Goal: Task Accomplishment & Management: Manage account settings

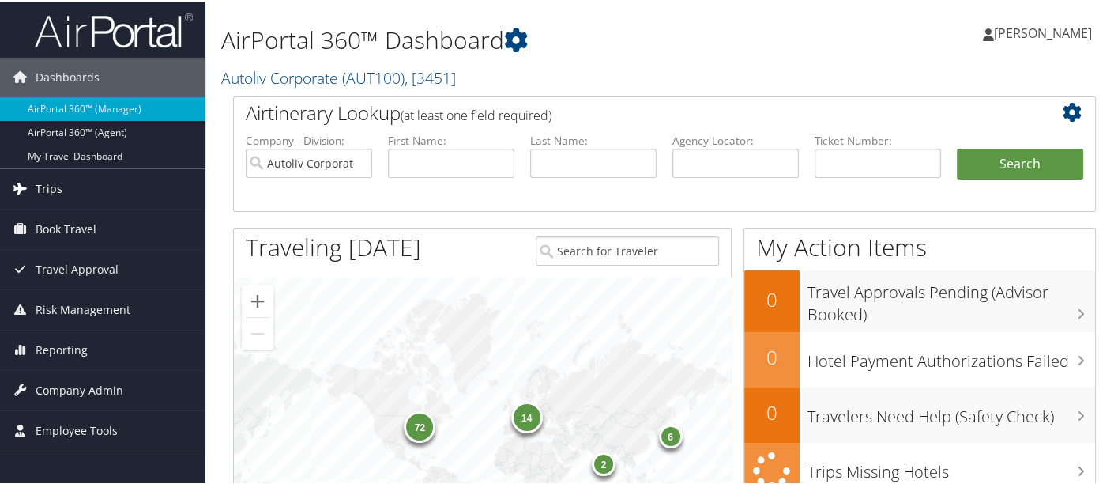
click at [101, 186] on link "Trips" at bounding box center [102, 188] width 205 height 40
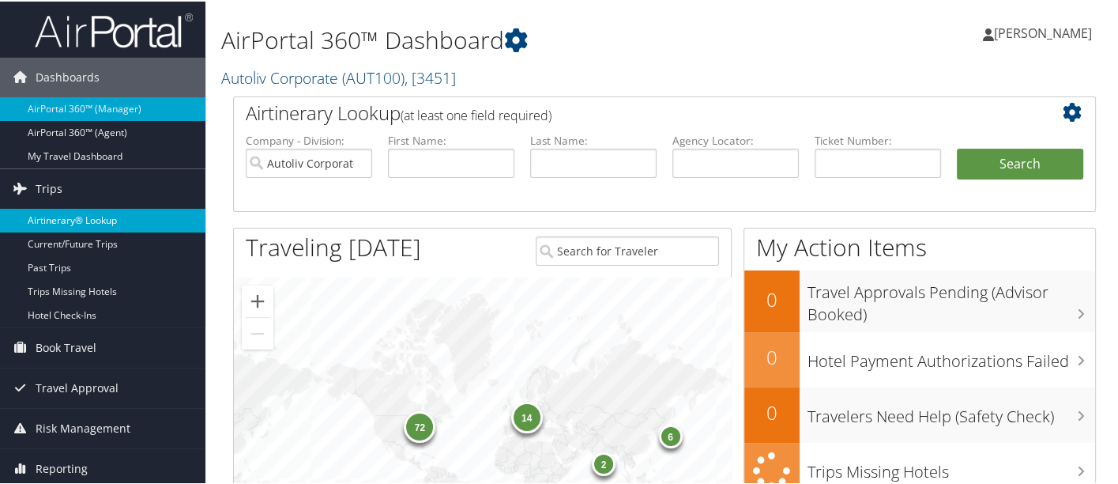
click at [101, 215] on link "Airtinerary® Lookup" at bounding box center [102, 219] width 205 height 24
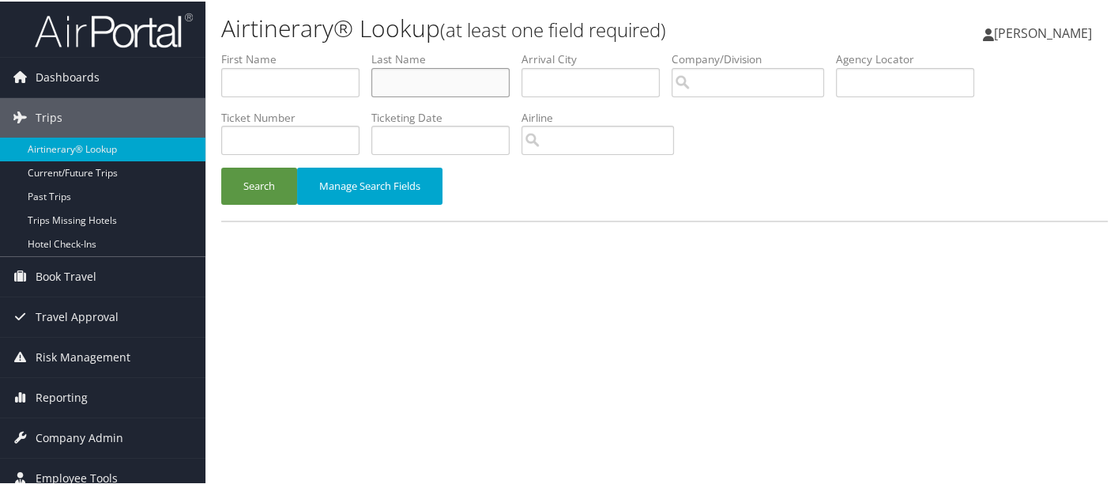
click at [473, 82] on input "text" at bounding box center [440, 80] width 138 height 29
type input "arjun"
click at [269, 178] on button "Search" at bounding box center [259, 184] width 76 height 37
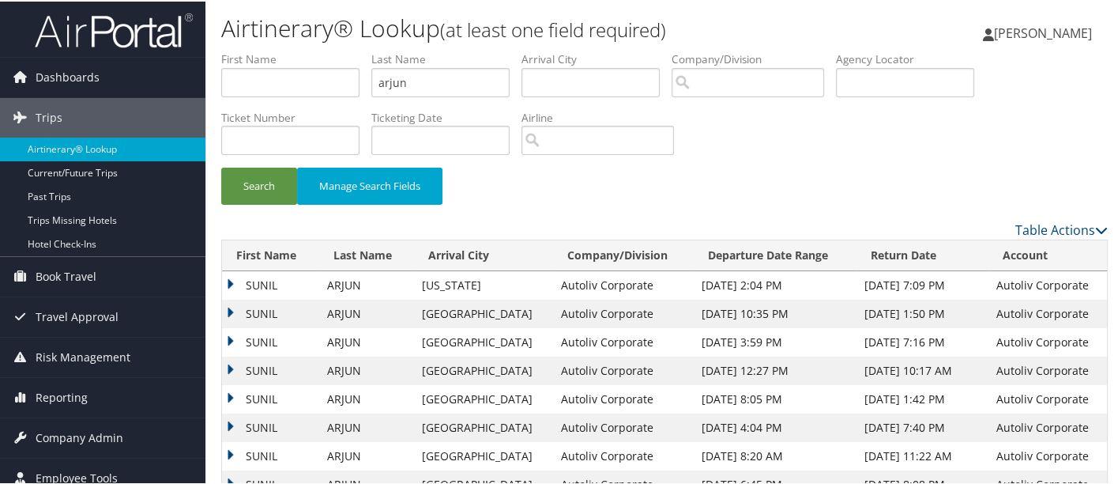
click at [225, 303] on td "SUNIL" at bounding box center [270, 312] width 97 height 28
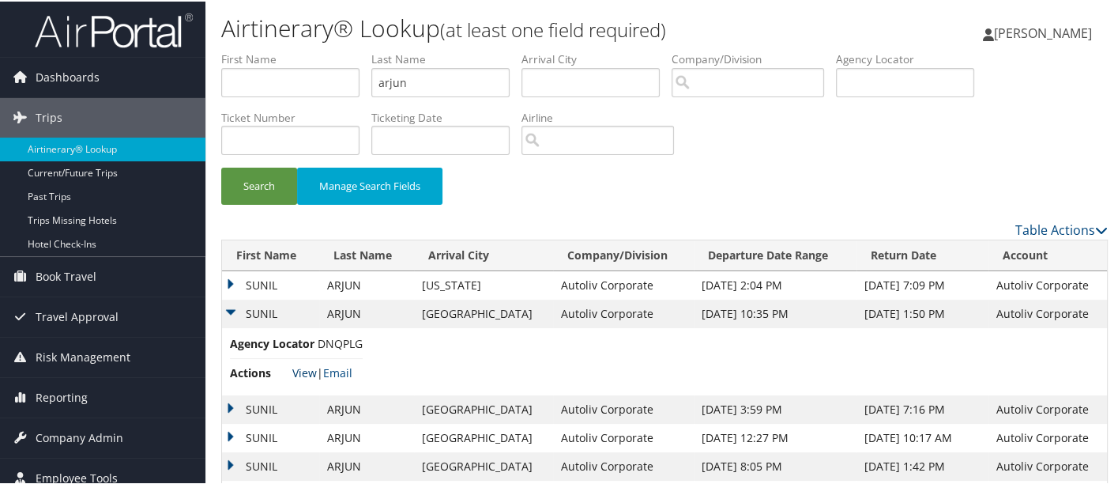
click at [309, 369] on link "View" at bounding box center [304, 371] width 24 height 15
click at [119, 430] on span "Company Admin" at bounding box center [80, 436] width 88 height 40
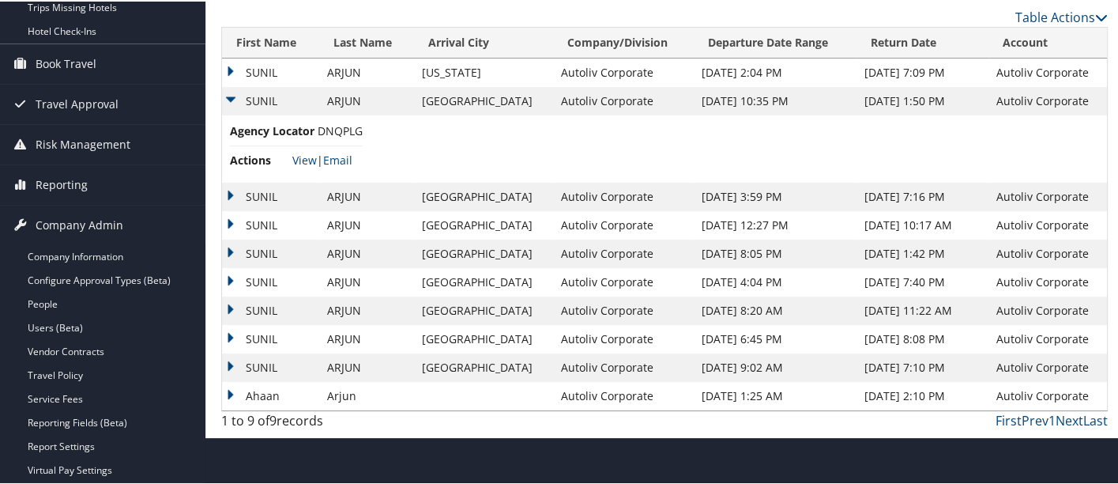
scroll to position [211, 0]
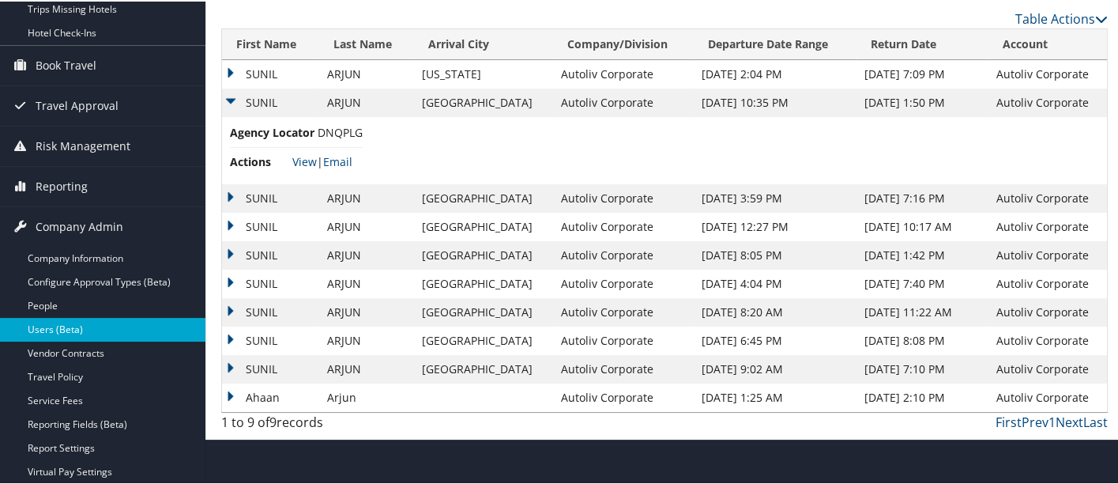
click at [119, 324] on link "Users (Beta)" at bounding box center [102, 328] width 205 height 24
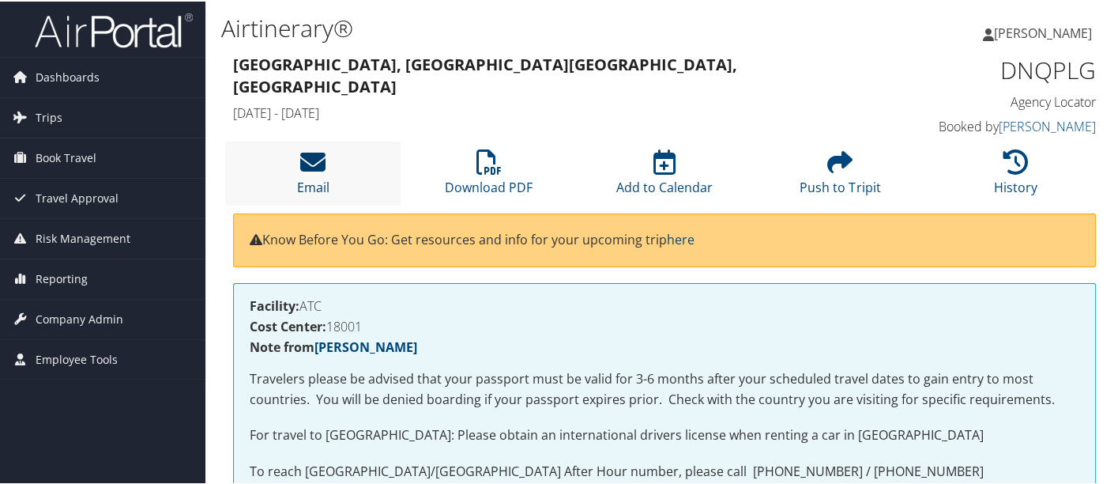
click at [318, 178] on link "Email" at bounding box center [313, 175] width 32 height 38
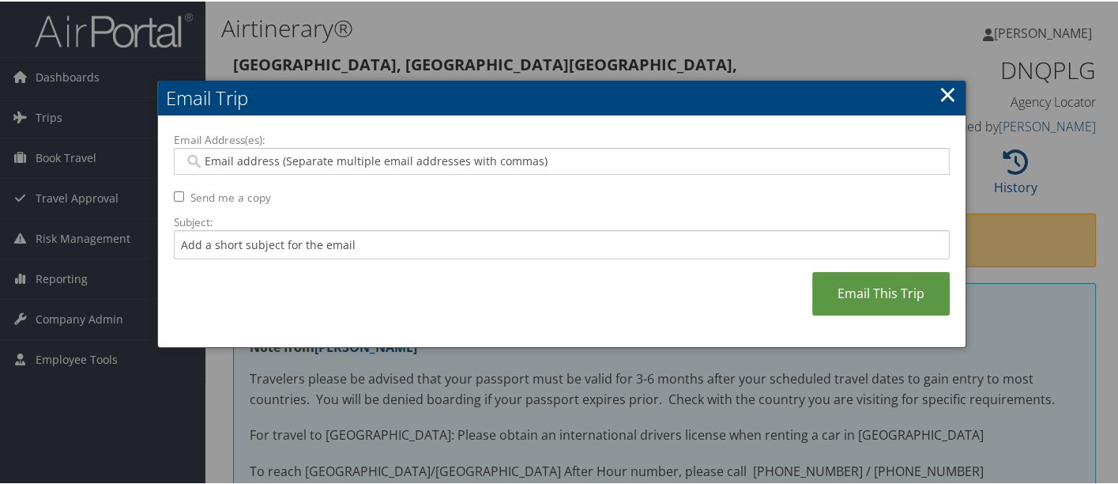
click at [302, 161] on input "Email Address(es):" at bounding box center [562, 160] width 756 height 16
type input "deb"
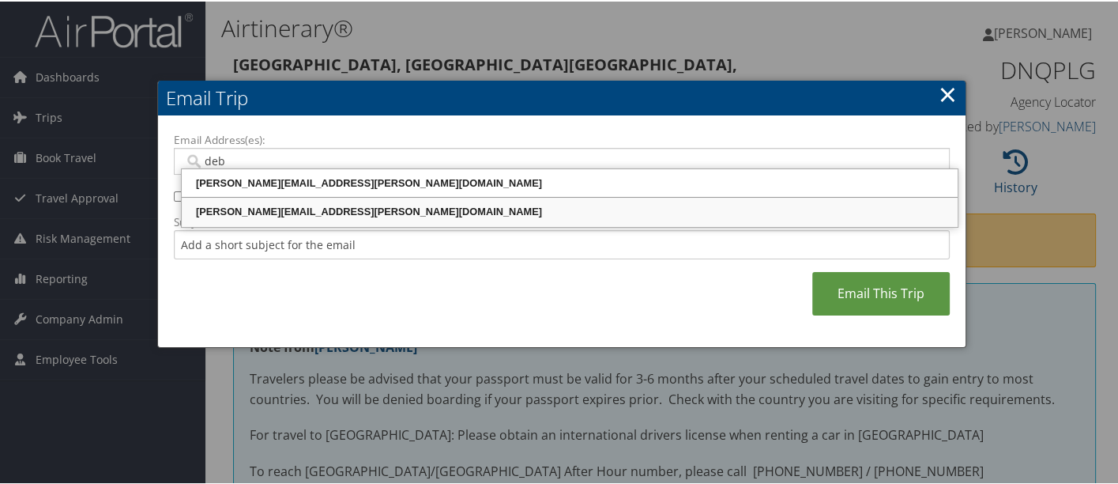
click at [354, 204] on div "DEBORAH.EZZO@AUTOLIV.COM" at bounding box center [569, 210] width 771 height 16
type input "DEBORAH.EZZO@AUTOLIV.COM"
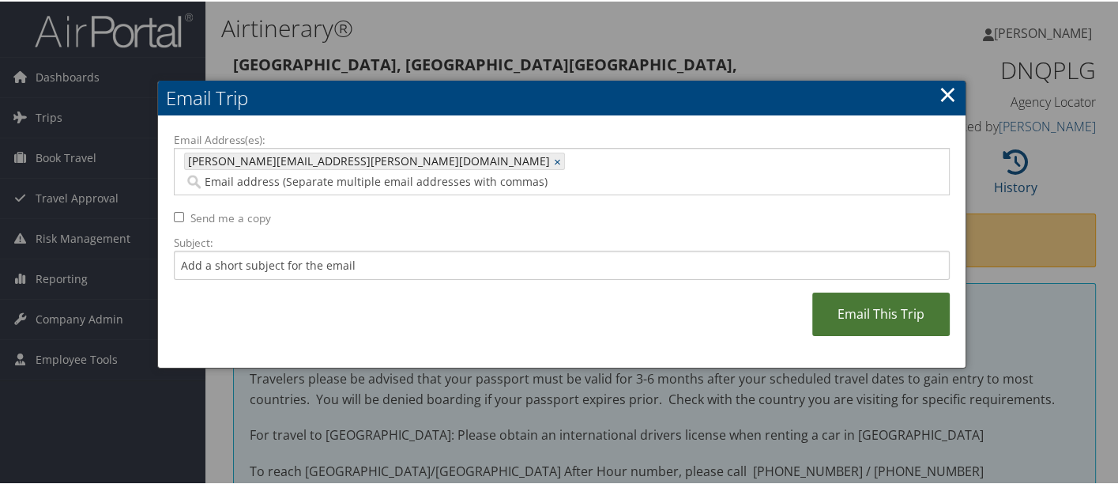
click at [883, 298] on link "Email This Trip" at bounding box center [881, 312] width 138 height 43
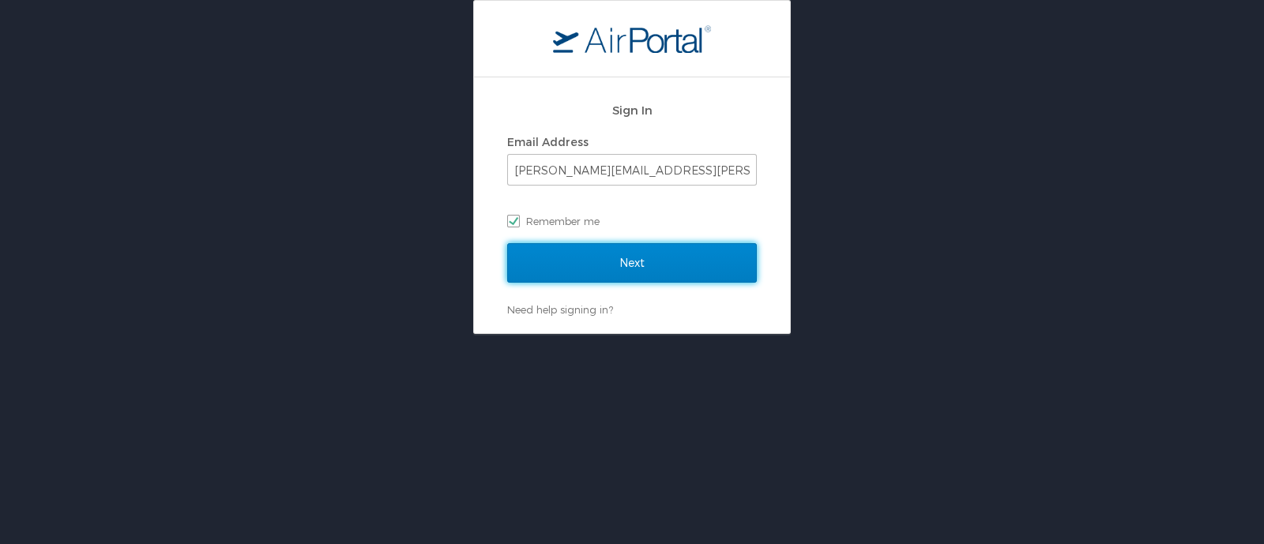
click at [636, 261] on input "Next" at bounding box center [632, 263] width 250 height 40
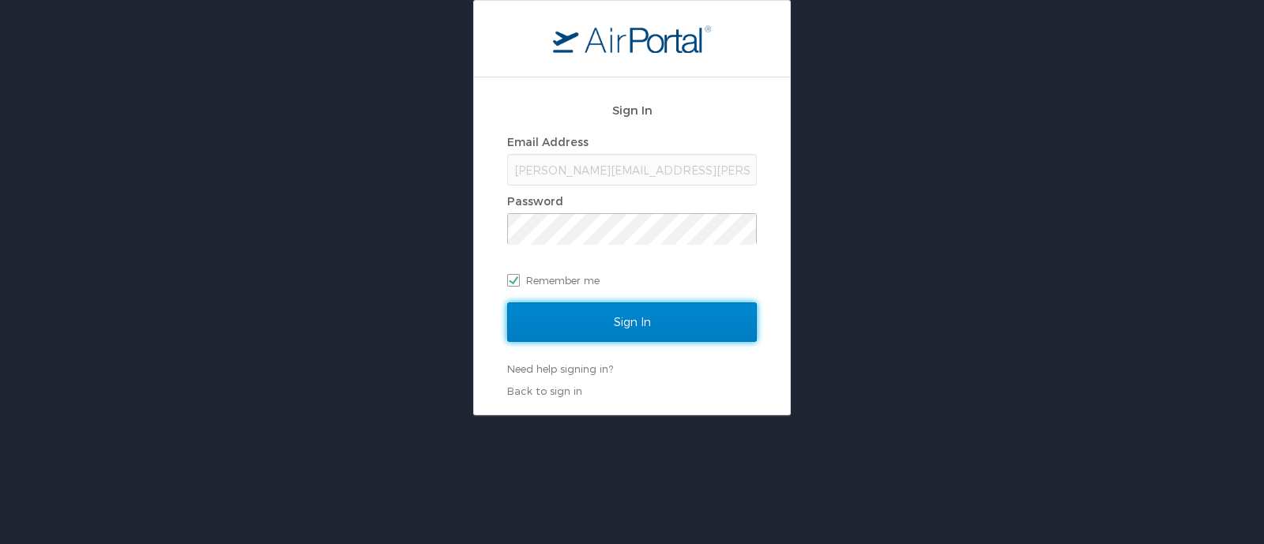
click at [636, 326] on input "Sign In" at bounding box center [632, 323] width 250 height 40
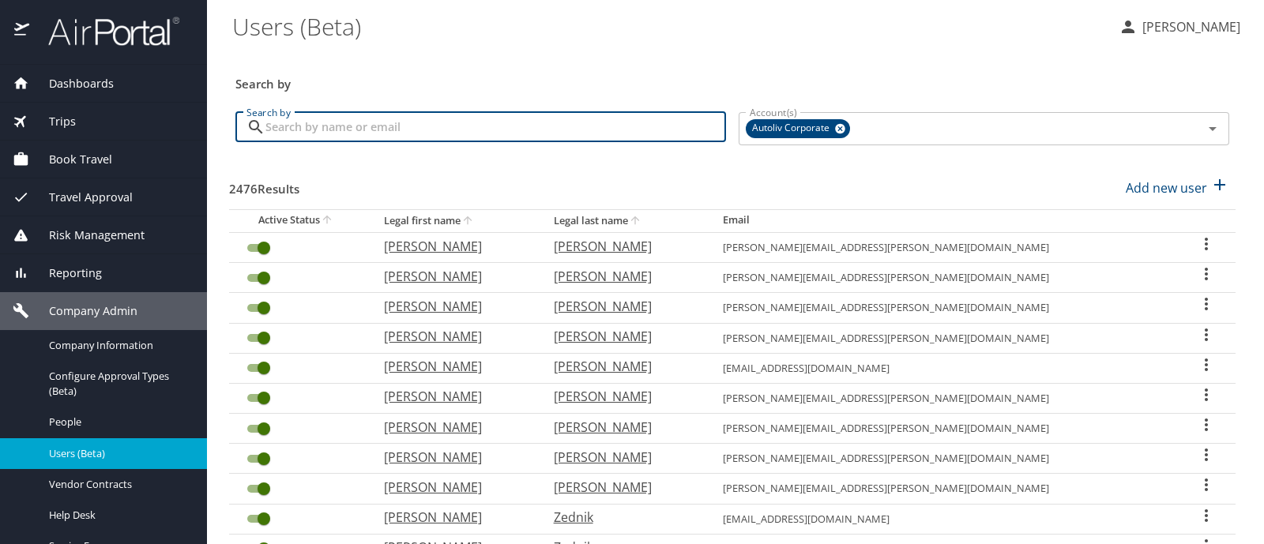
click at [480, 116] on input "Search by" at bounding box center [496, 127] width 461 height 30
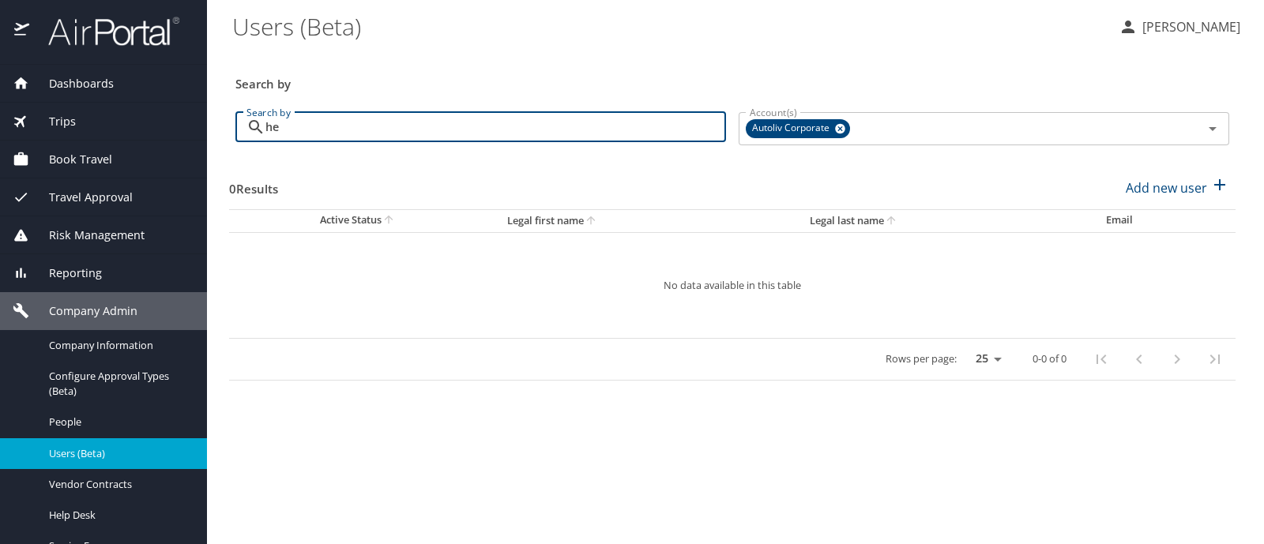
type input "h"
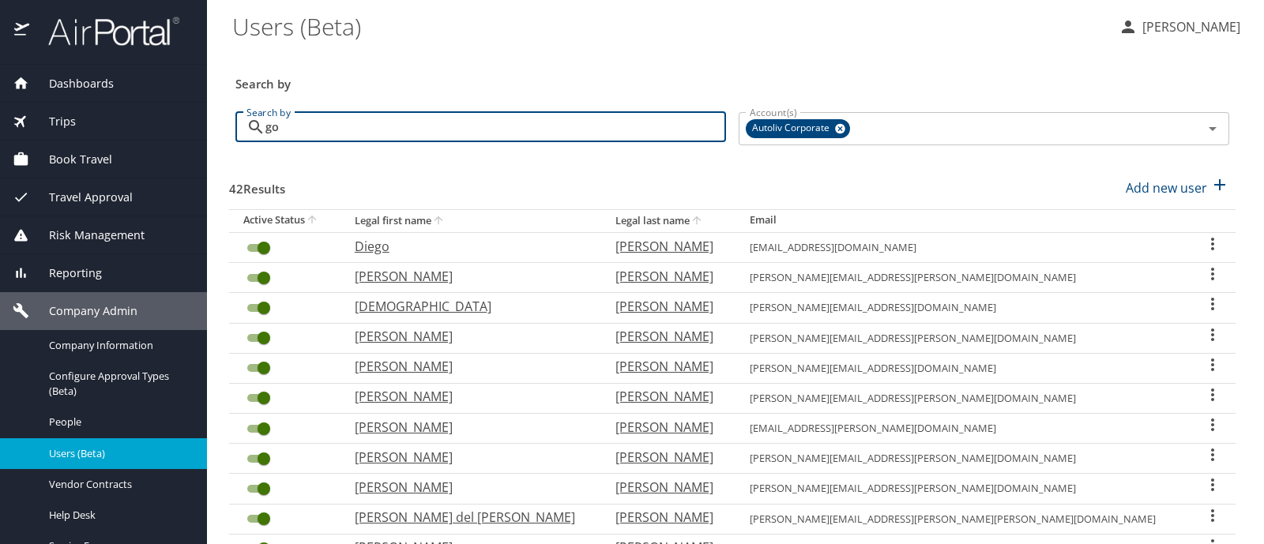
type input "g"
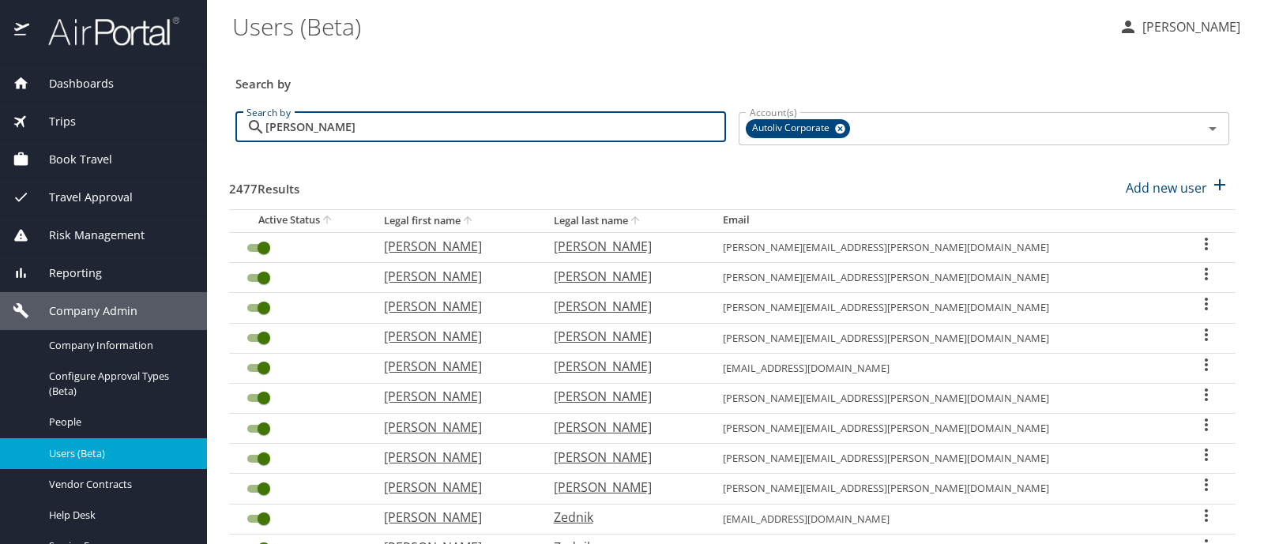
type input "[PERSON_NAME]"
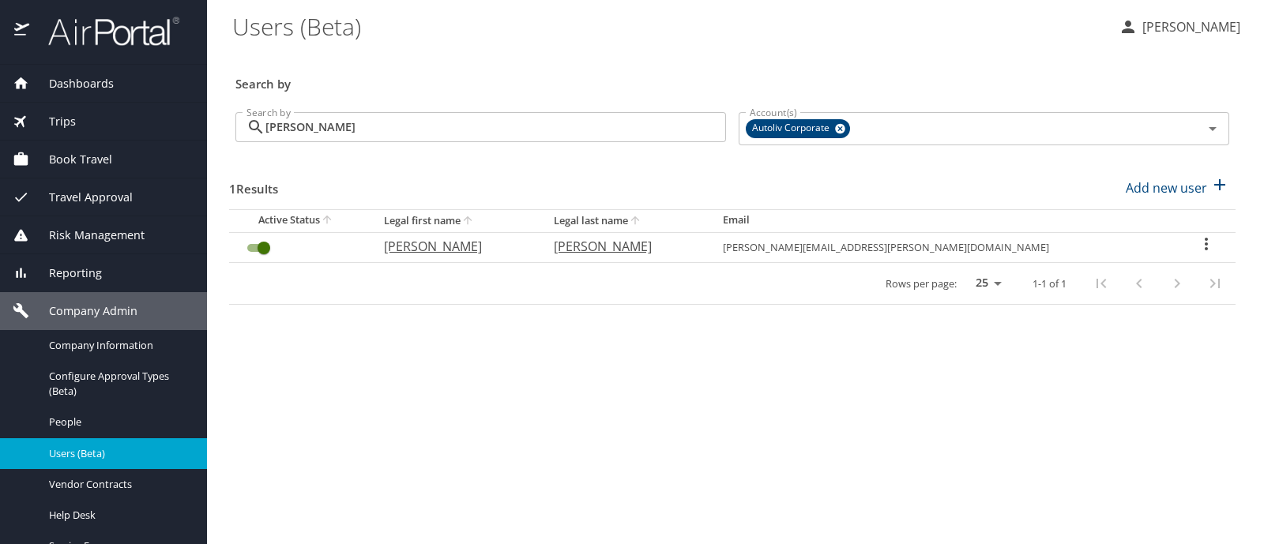
click at [102, 124] on div "Trips" at bounding box center [104, 121] width 182 height 17
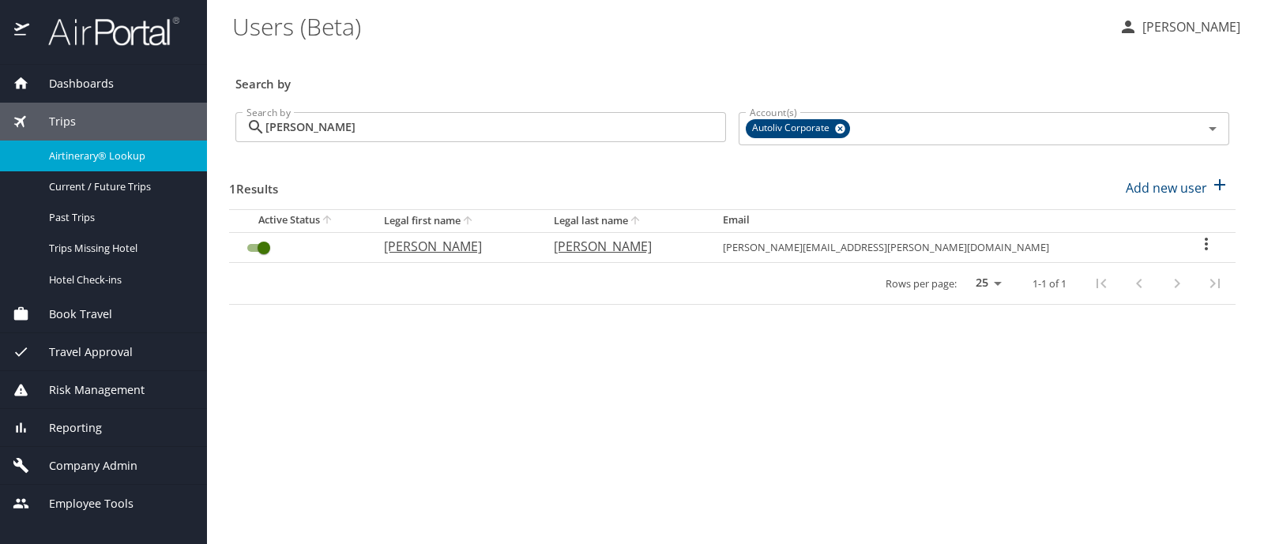
click at [103, 159] on span "Airtinerary® Lookup" at bounding box center [118, 156] width 139 height 15
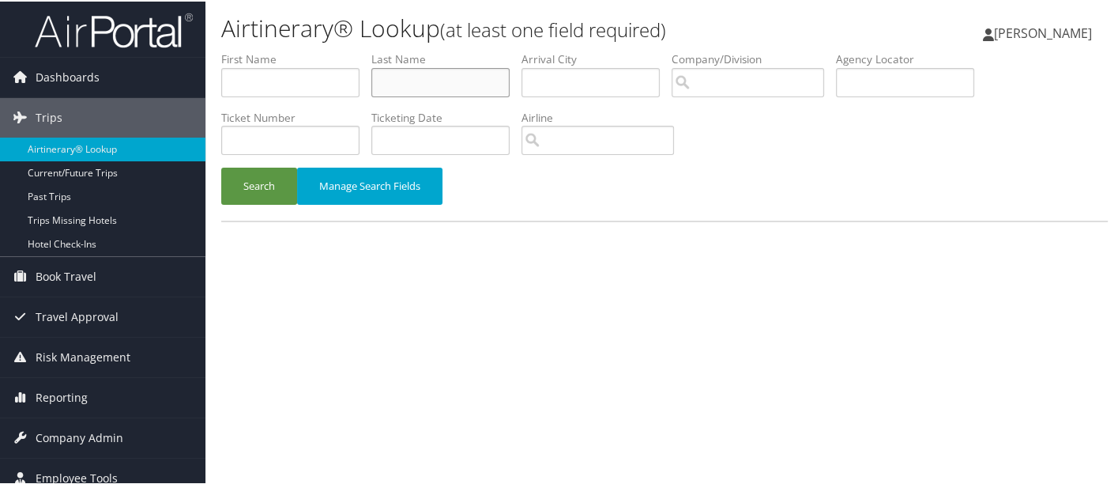
click at [426, 80] on input "text" at bounding box center [440, 80] width 138 height 29
type input "pelayo chavarria"
click at [250, 192] on button "Search" at bounding box center [259, 184] width 76 height 37
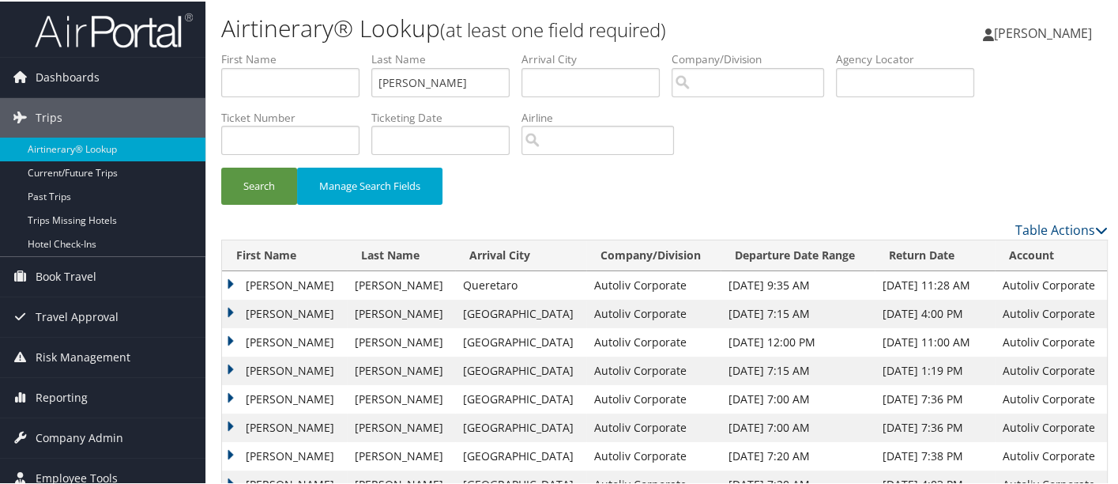
click at [228, 309] on td "ROBERTO" at bounding box center [284, 312] width 125 height 28
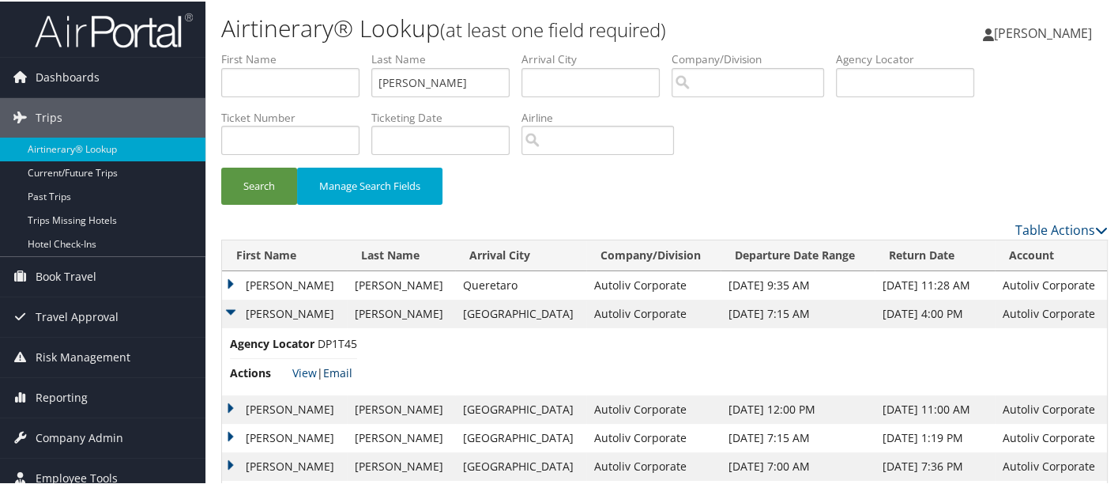
click at [341, 370] on link "Email" at bounding box center [337, 371] width 29 height 15
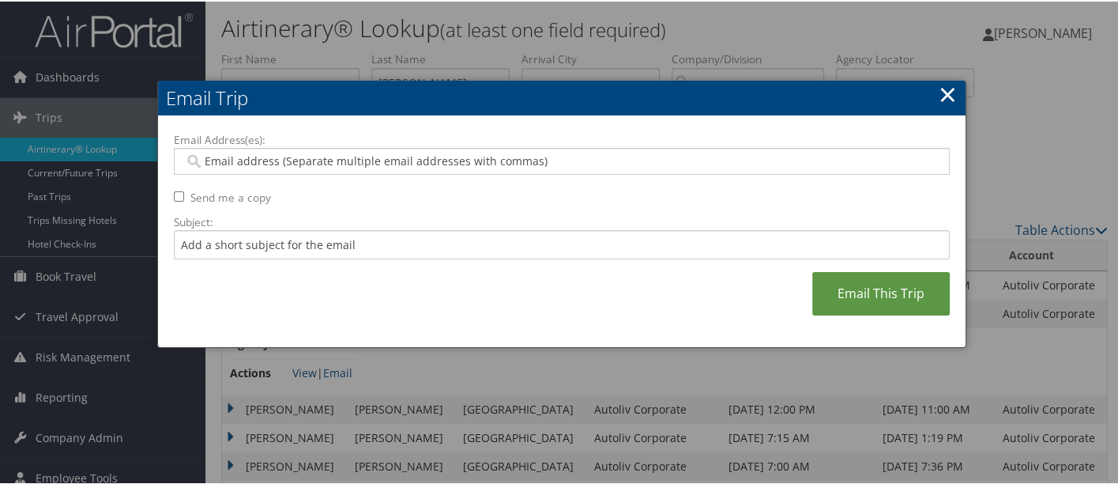
click at [530, 154] on input "Email Address(es):" at bounding box center [562, 160] width 756 height 16
type input "deb"
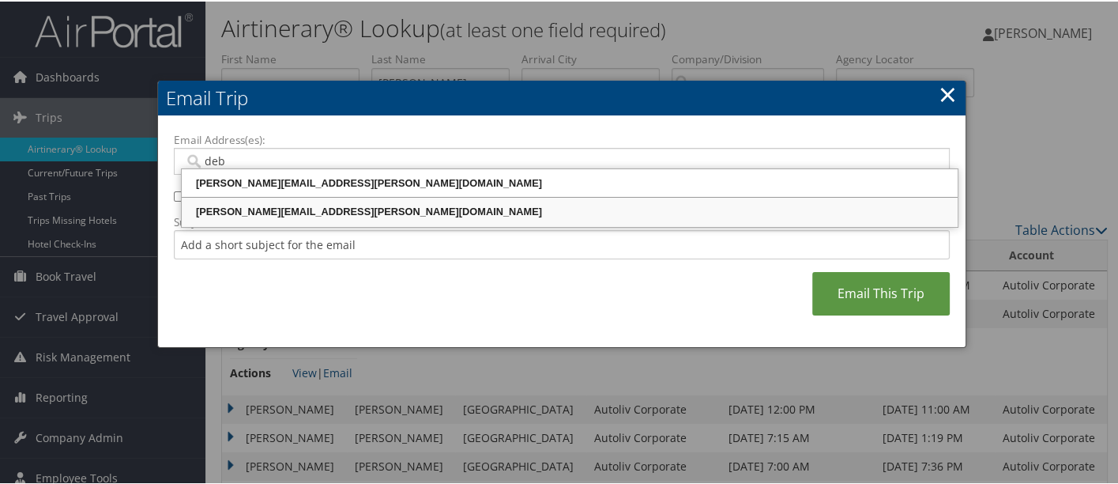
click at [343, 211] on div "DEBORAH.EZZO@AUTOLIV.COM" at bounding box center [569, 210] width 771 height 16
type input "DEBORAH.EZZO@AUTOLIV.COM"
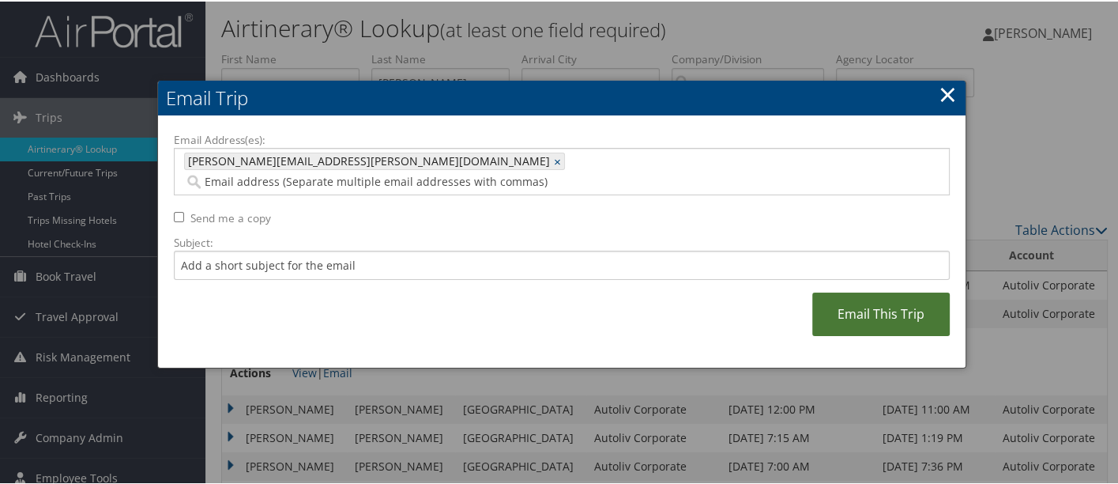
click at [914, 292] on link "Email This Trip" at bounding box center [881, 312] width 138 height 43
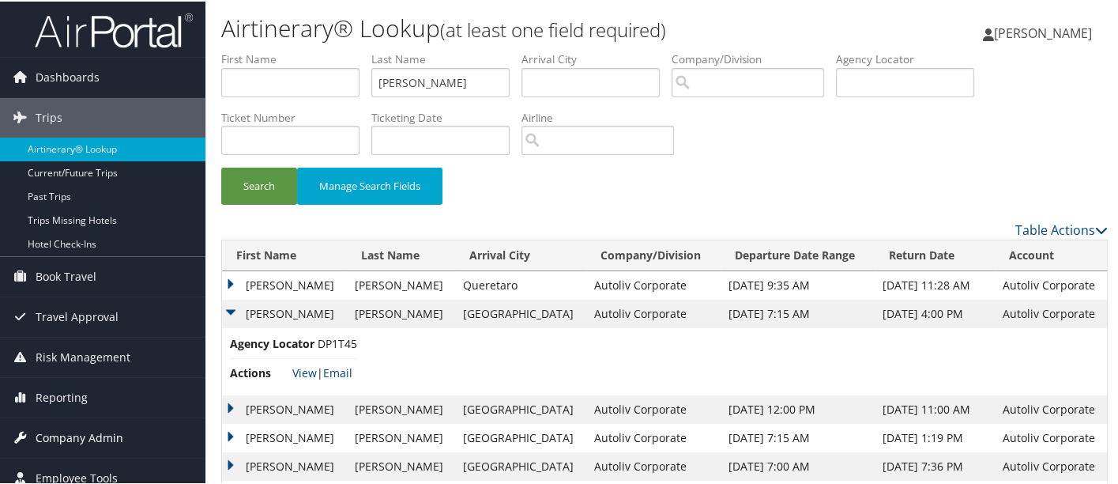
click at [94, 430] on span "Company Admin" at bounding box center [80, 436] width 88 height 40
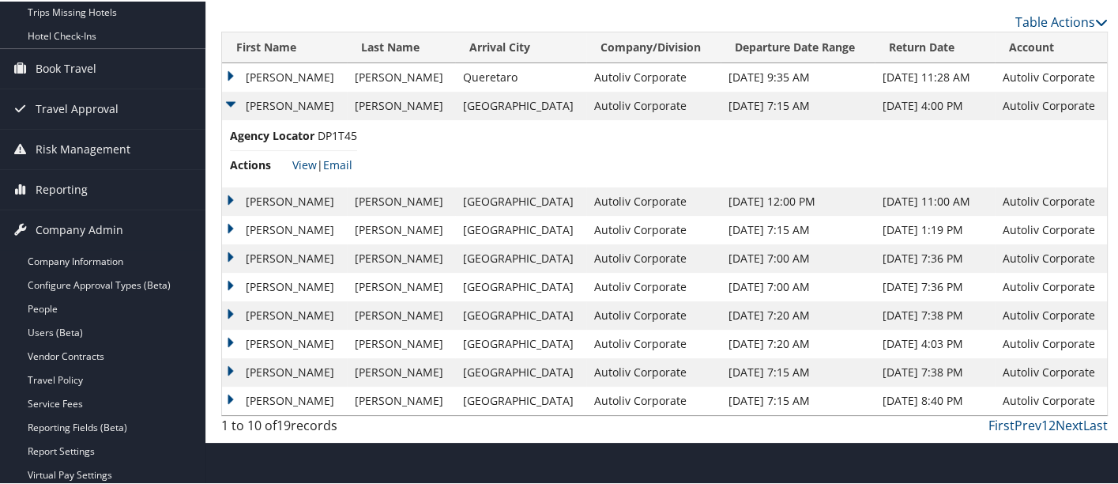
scroll to position [225, 0]
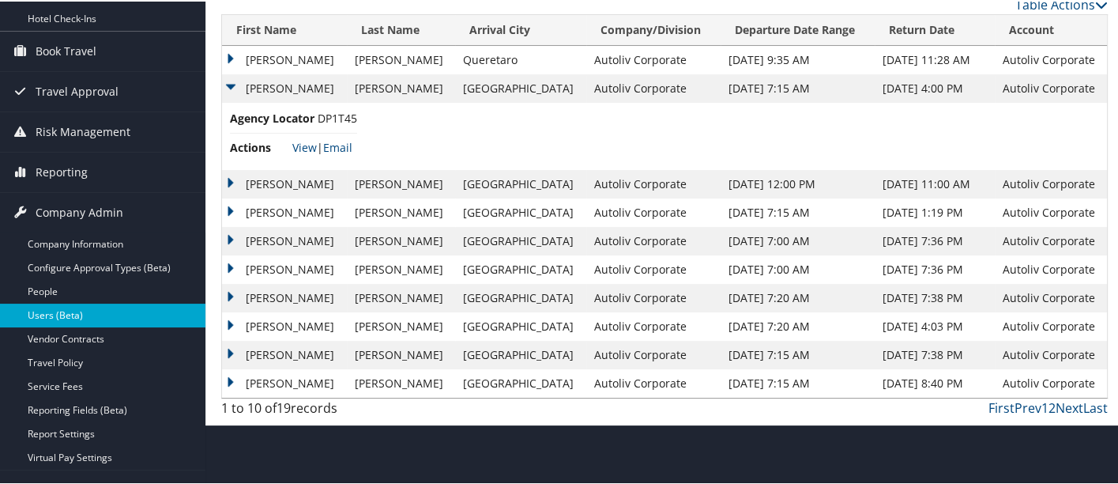
click at [116, 307] on link "Users (Beta)" at bounding box center [102, 314] width 205 height 24
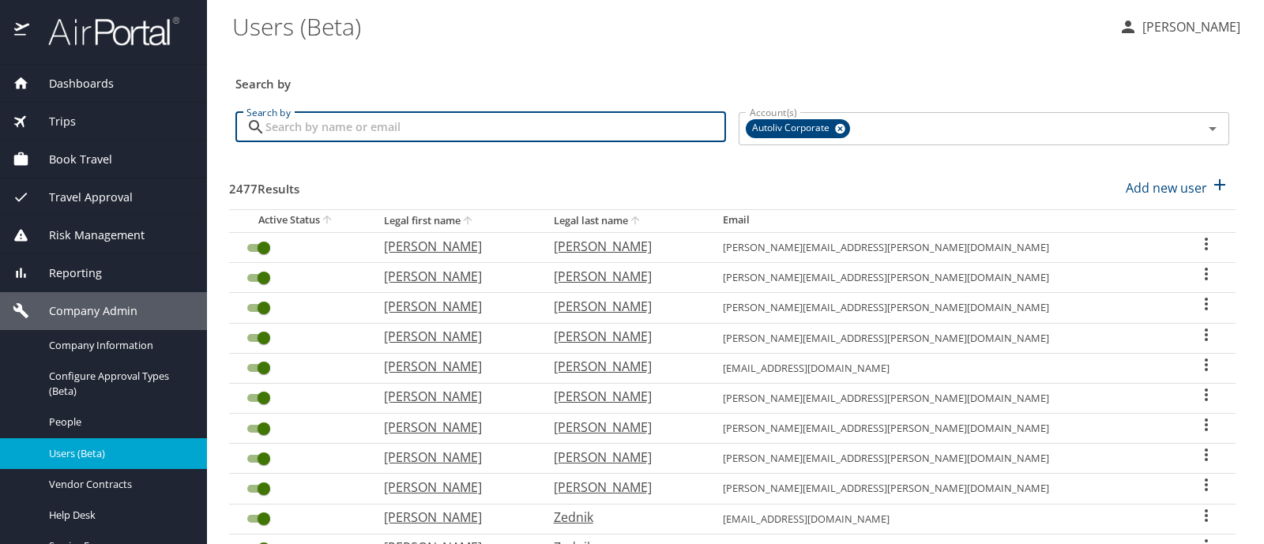
click at [403, 125] on input "Search by" at bounding box center [496, 127] width 461 height 30
type input "[PERSON_NAME]"
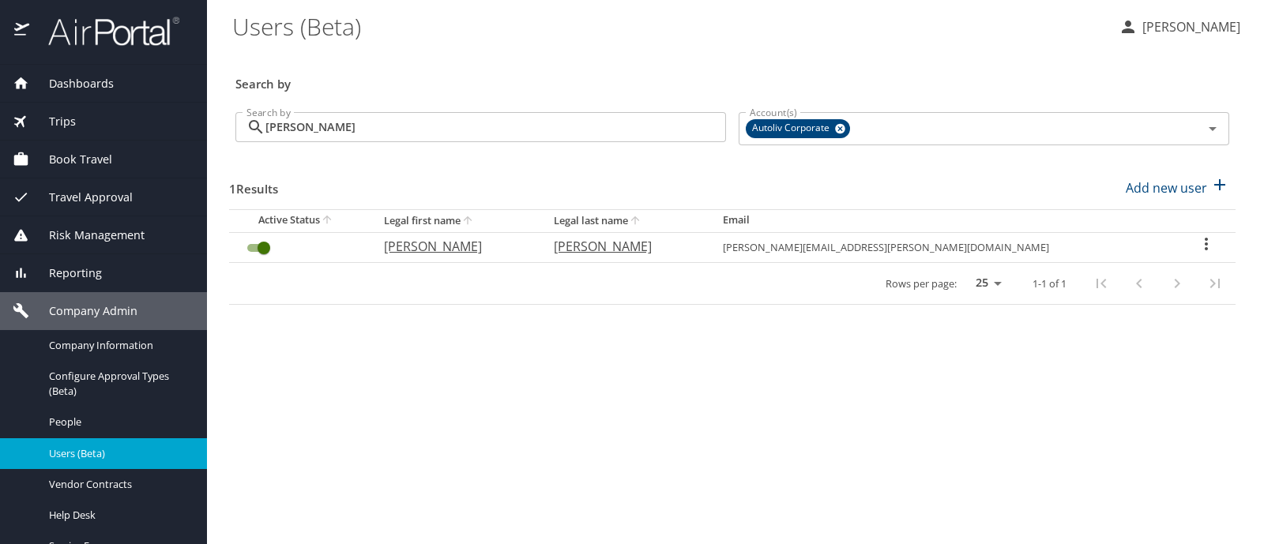
click at [1197, 245] on icon "User Search Table" at bounding box center [1206, 244] width 19 height 19
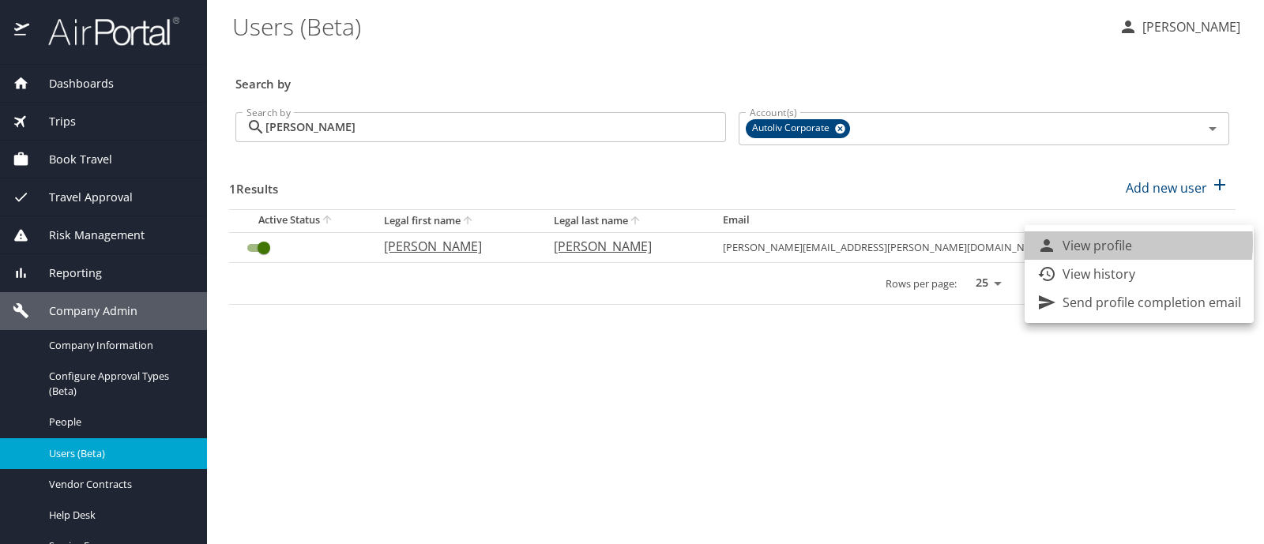
click at [1091, 243] on p "View profile" at bounding box center [1098, 245] width 70 height 19
select select "US"
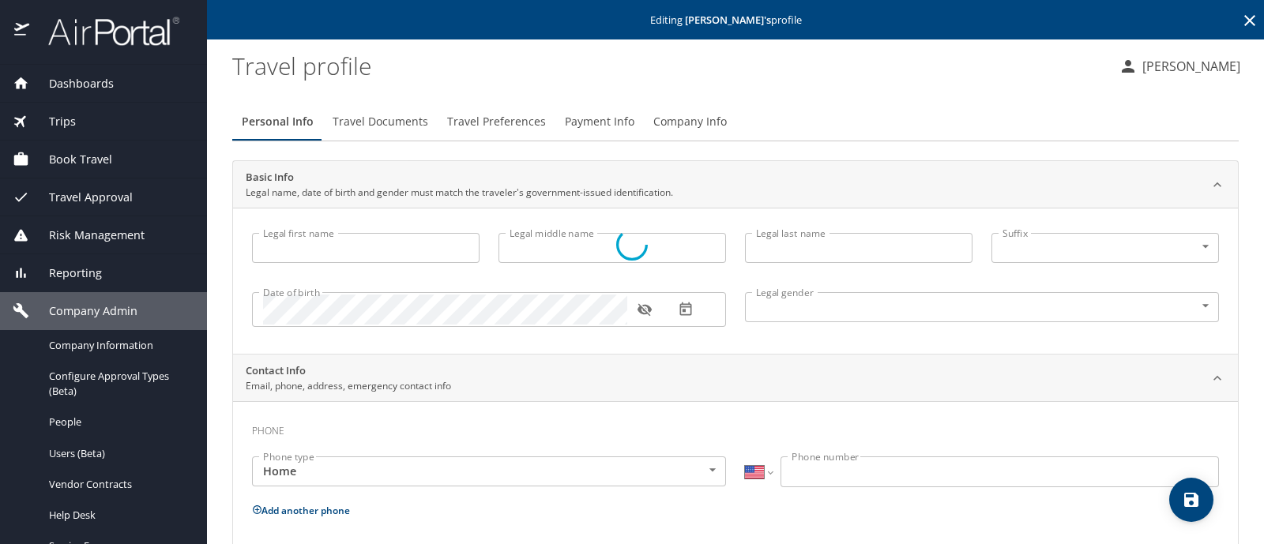
type input "[PERSON_NAME]"
type input "[DEMOGRAPHIC_DATA]"
select select "US"
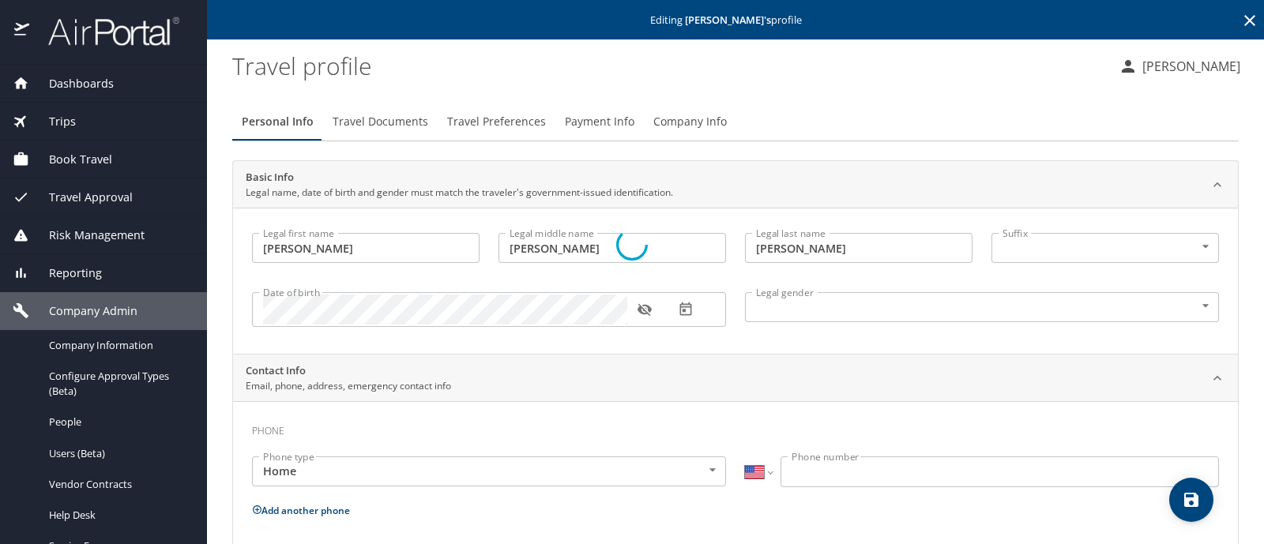
select select "US"
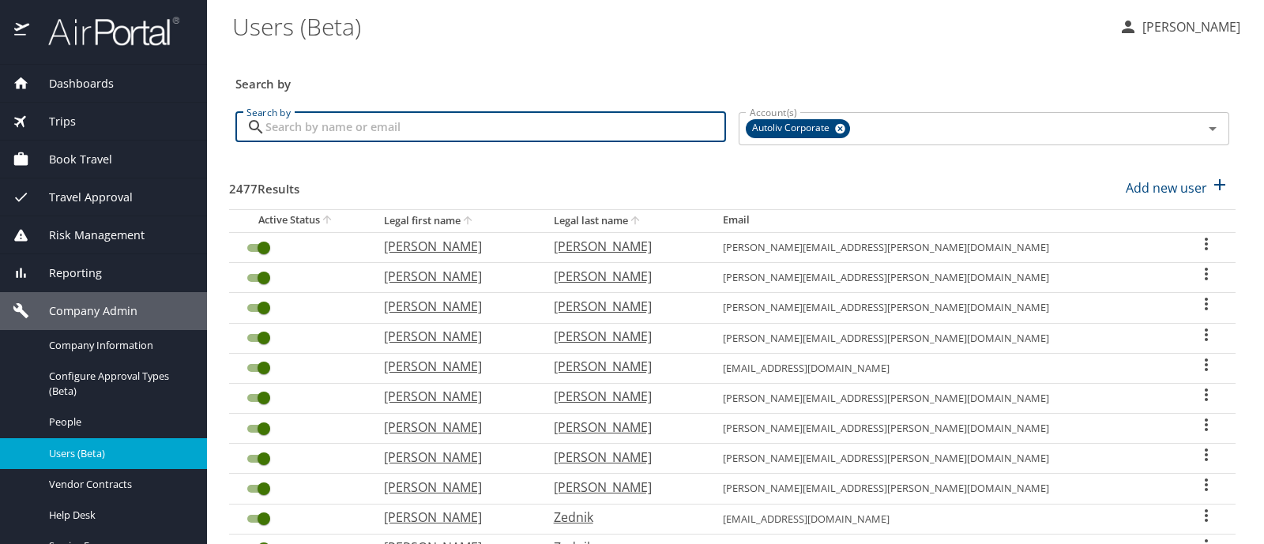
click at [469, 123] on input "Search by" at bounding box center [496, 127] width 461 height 30
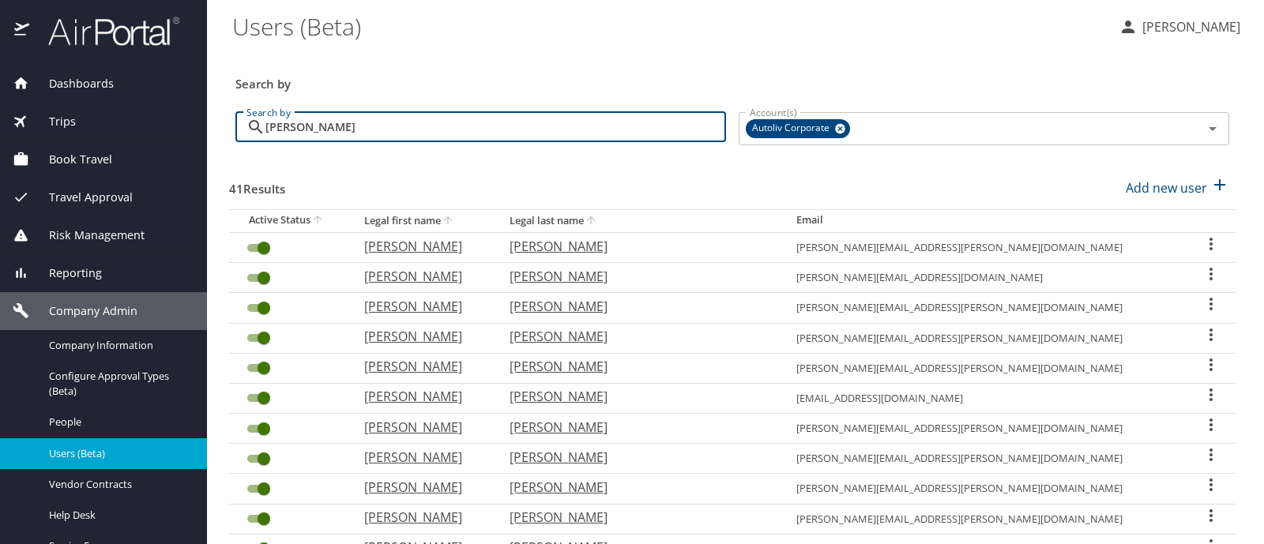
type input "[PERSON_NAME]"
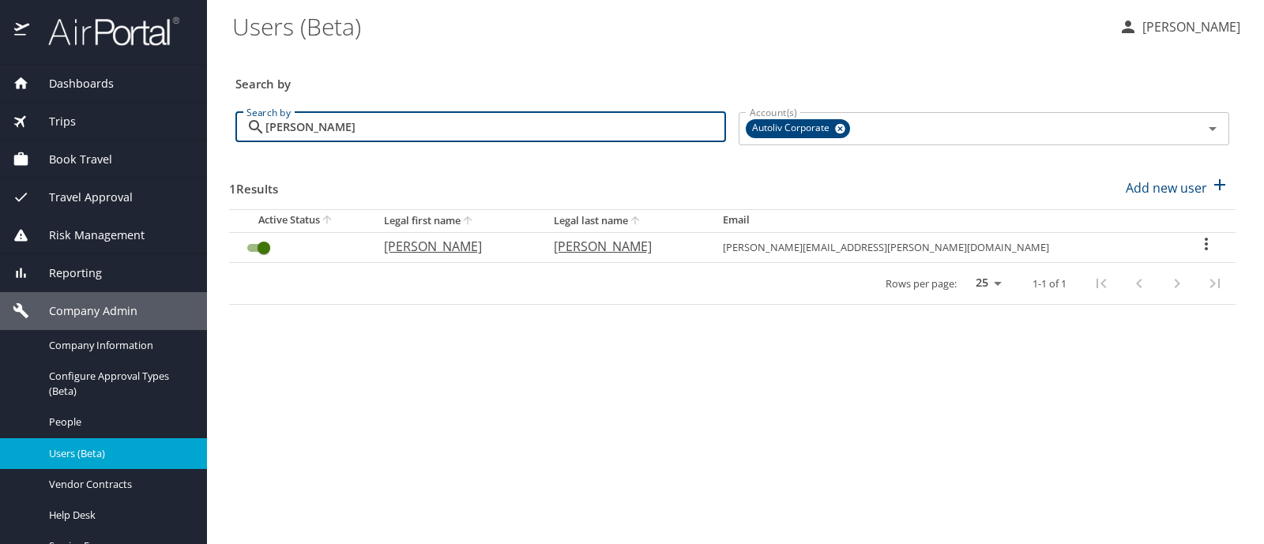
click at [1199, 242] on icon "User Search Table" at bounding box center [1206, 244] width 19 height 19
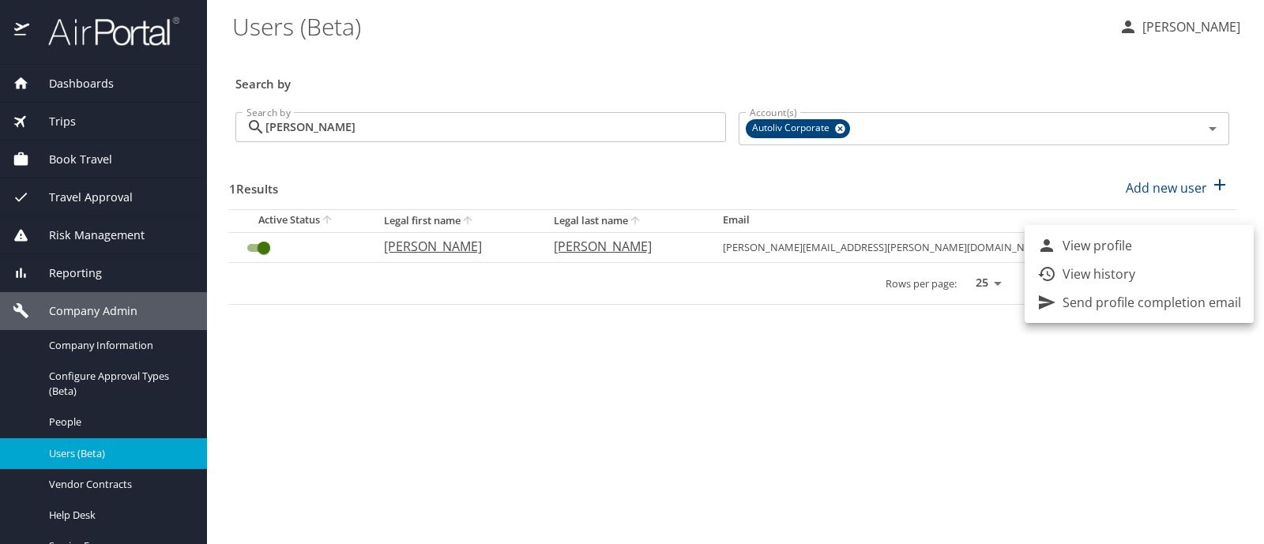
click at [257, 244] on div at bounding box center [632, 272] width 1264 height 544
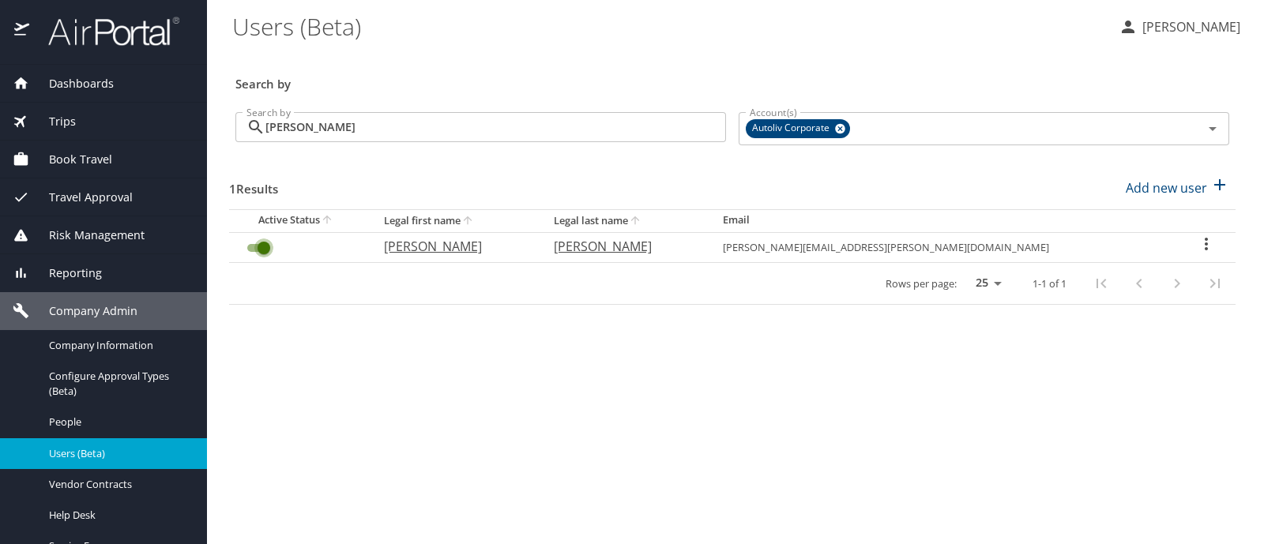
click at [254, 242] on input "User Search Table" at bounding box center [264, 248] width 57 height 19
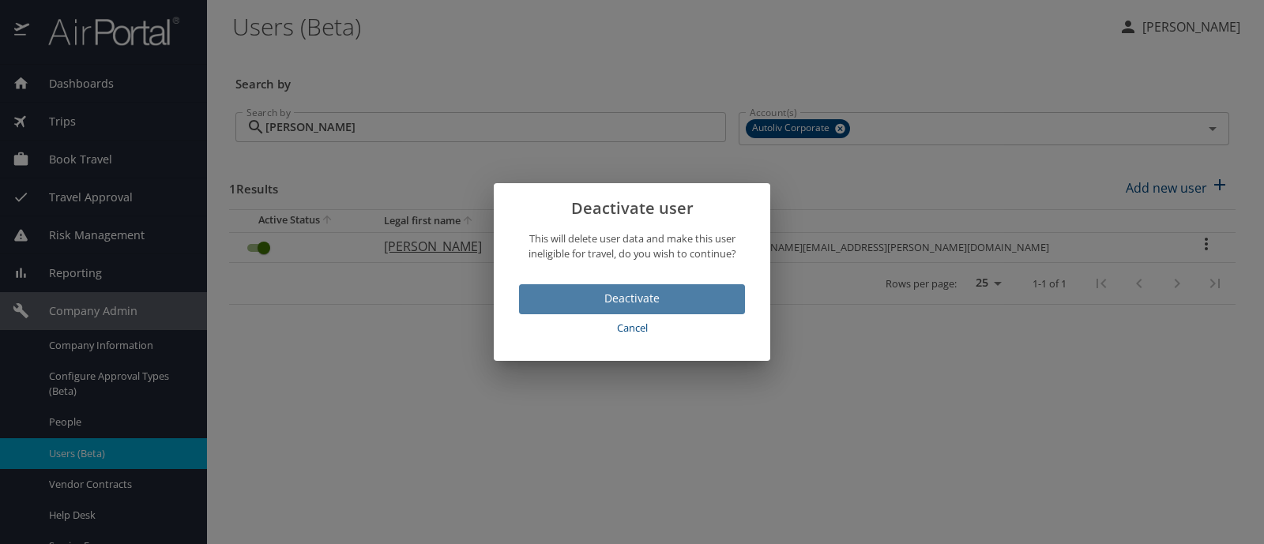
click at [642, 290] on span "Deactivate" at bounding box center [632, 299] width 201 height 20
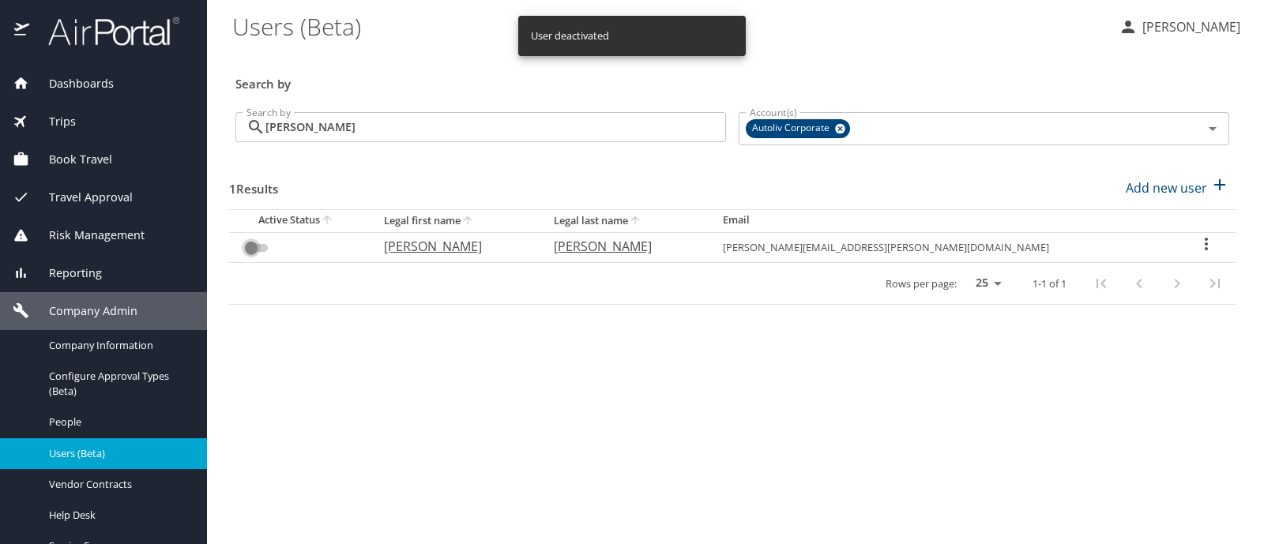
click at [257, 244] on input "User Search Table" at bounding box center [251, 248] width 57 height 19
checkbox input "false"
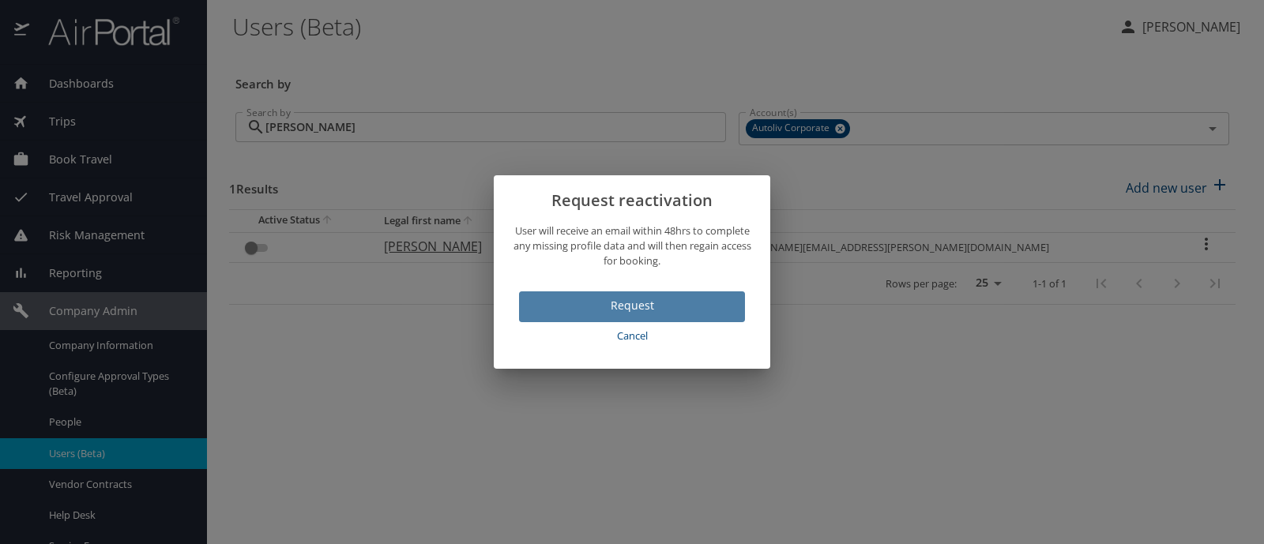
click at [644, 302] on span "Request" at bounding box center [632, 306] width 201 height 20
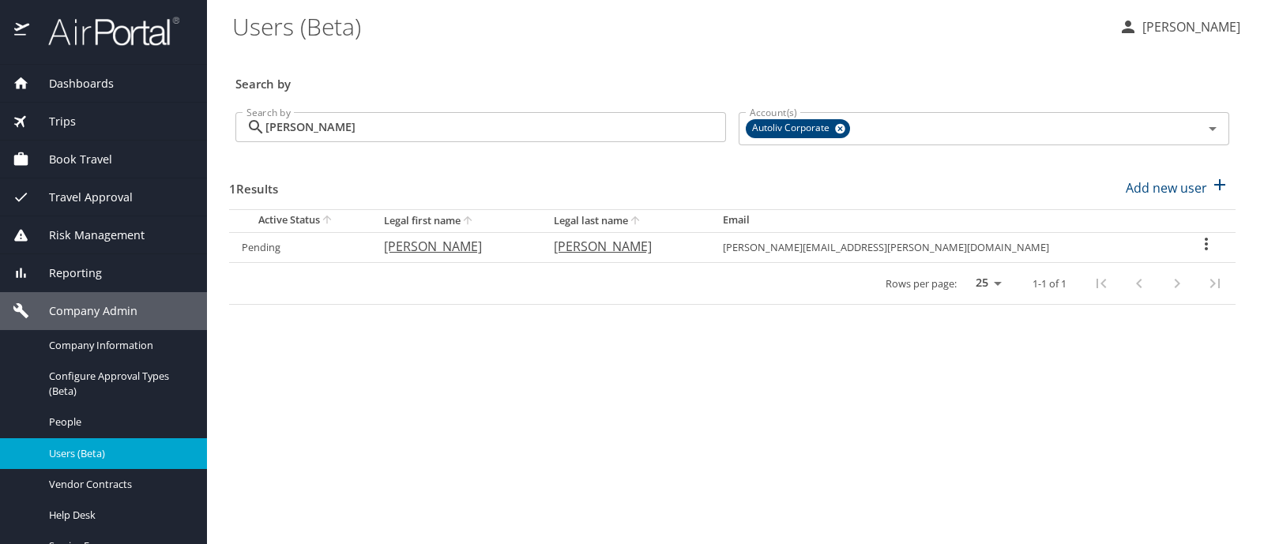
click at [1197, 242] on icon "User Search Table" at bounding box center [1206, 244] width 19 height 19
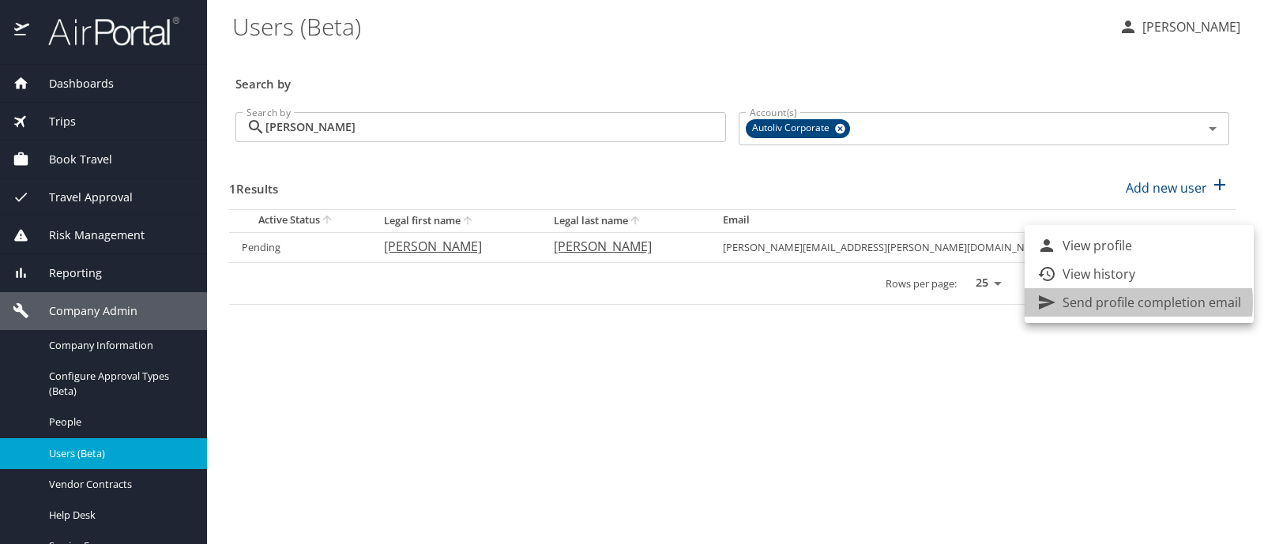
click at [1135, 303] on p "Send profile completion email" at bounding box center [1152, 302] width 179 height 19
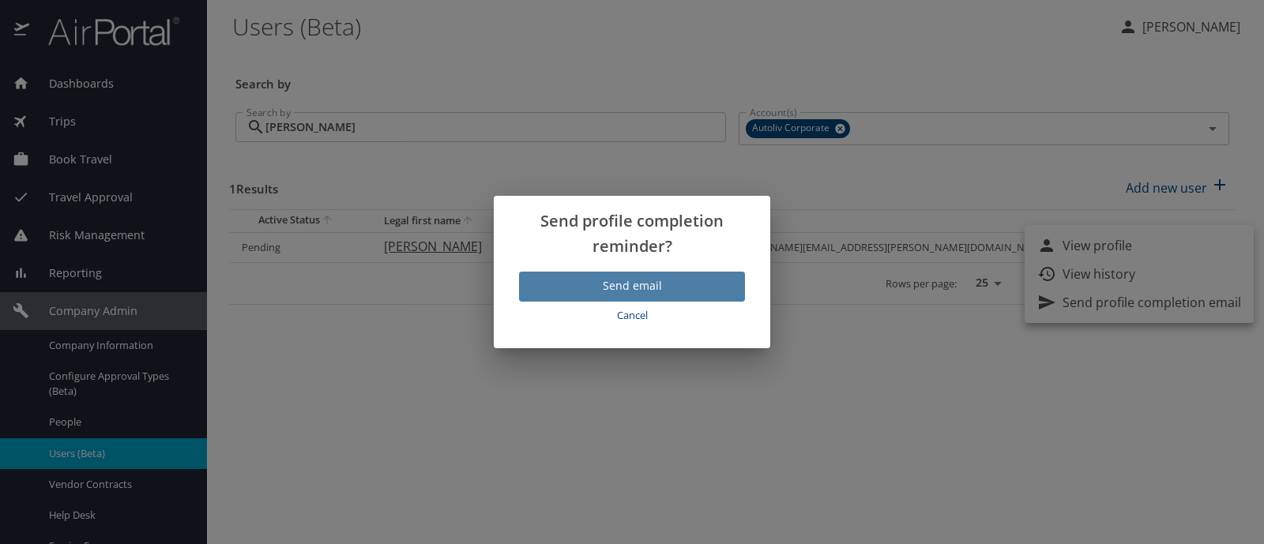
click at [679, 282] on span "Send email" at bounding box center [632, 287] width 201 height 20
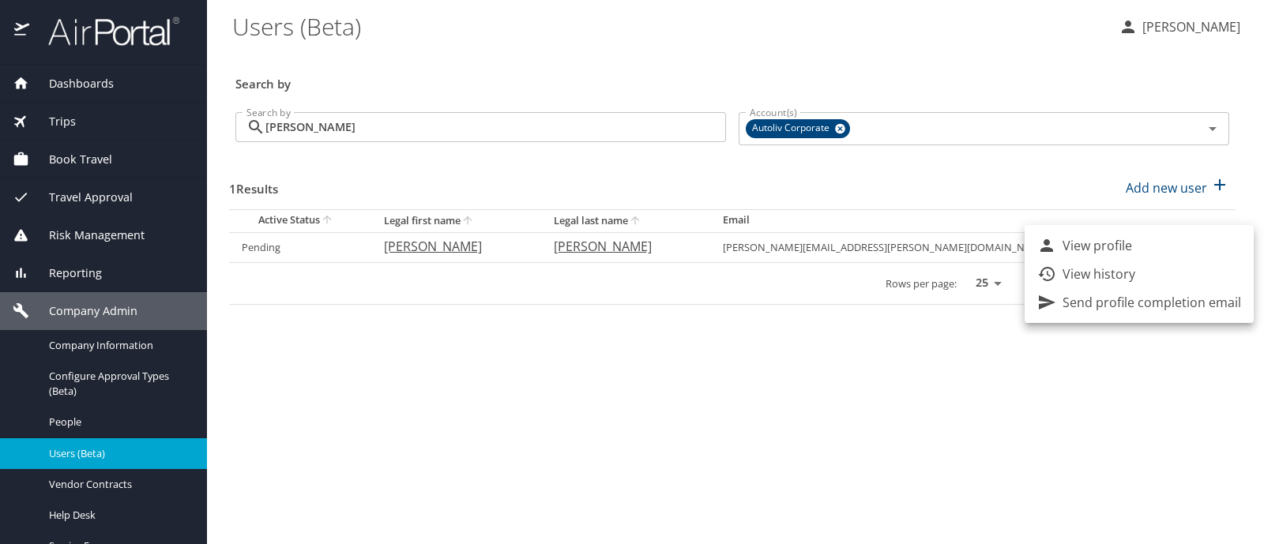
click at [899, 417] on div at bounding box center [632, 272] width 1264 height 544
